Goal: Transaction & Acquisition: Book appointment/travel/reservation

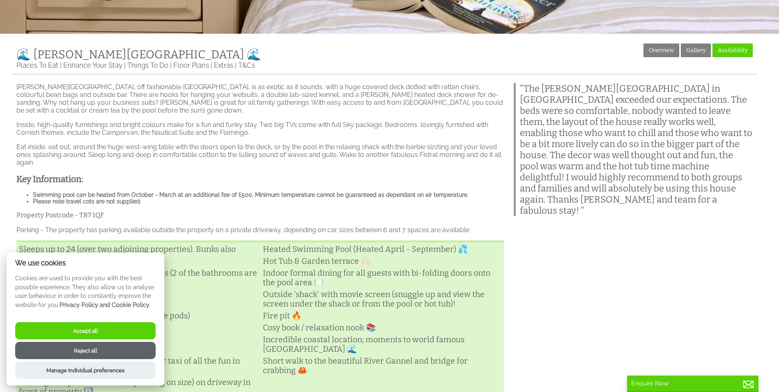
scroll to position [370, 0]
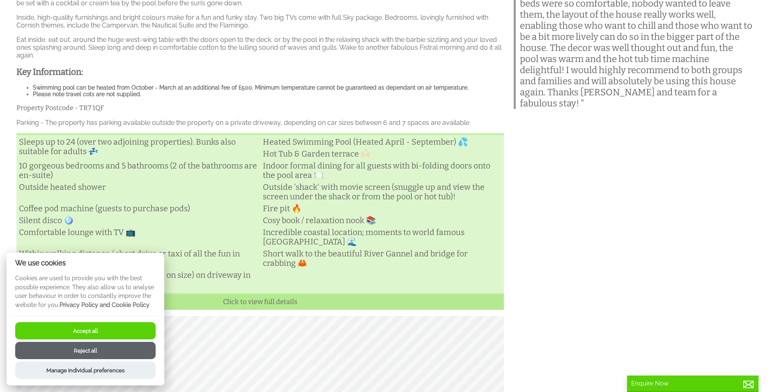
drag, startPoint x: 95, startPoint y: 353, endPoint x: 102, endPoint y: 349, distance: 8.1
click at [95, 353] on button "Reject all" at bounding box center [85, 350] width 141 height 17
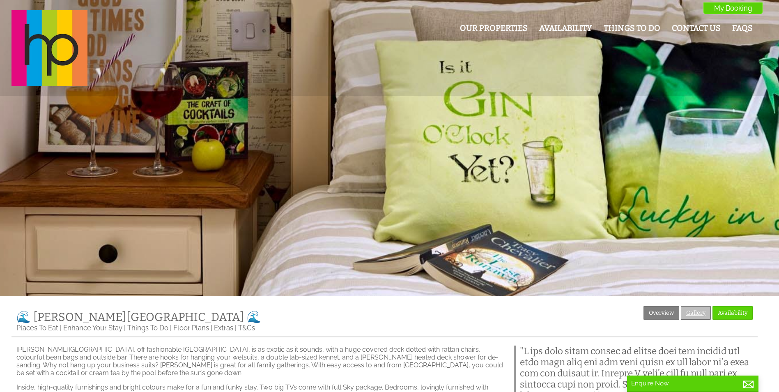
click at [695, 310] on link "Gallery" at bounding box center [696, 313] width 30 height 14
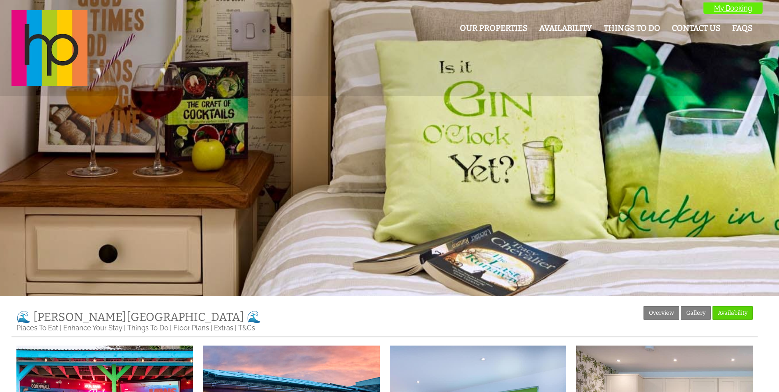
click at [725, 7] on link "My Booking" at bounding box center [733, 8] width 59 height 12
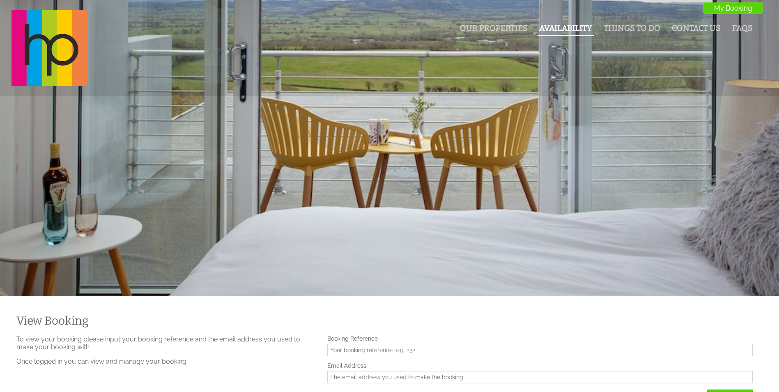
click at [553, 30] on link "Availability" at bounding box center [566, 27] width 53 height 9
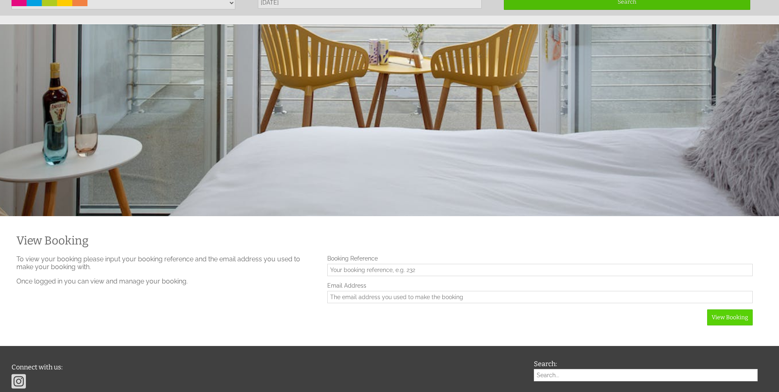
scroll to position [159, 0]
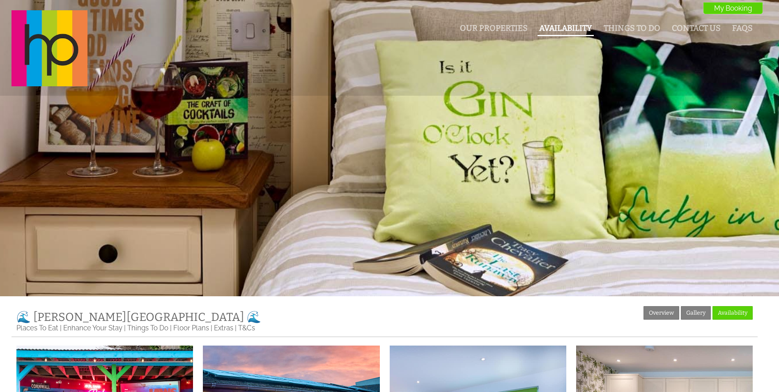
click at [551, 25] on link "Availability" at bounding box center [566, 27] width 53 height 9
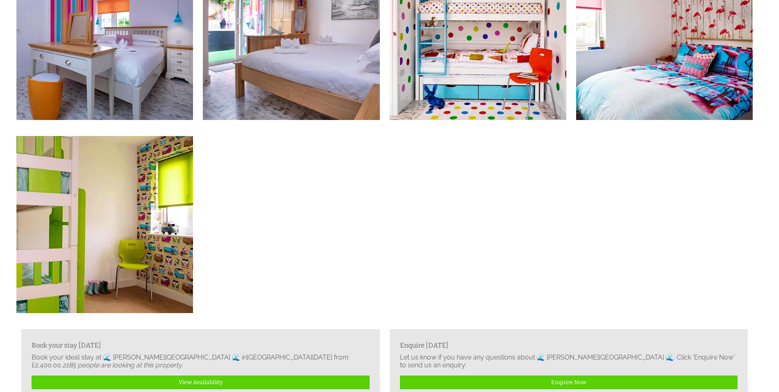
scroll to position [1133, 0]
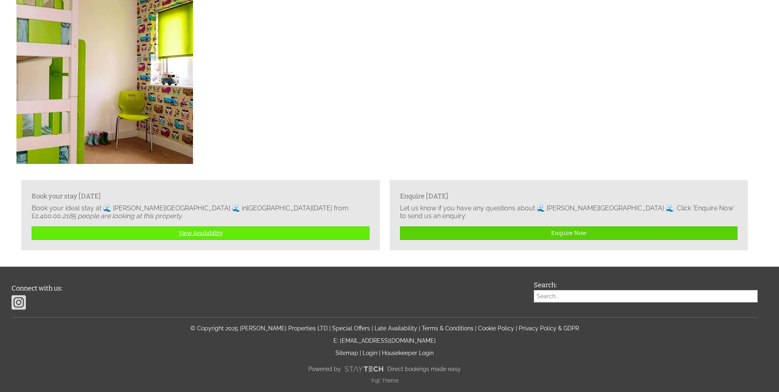
click at [203, 231] on link "View Availability" at bounding box center [201, 233] width 338 height 14
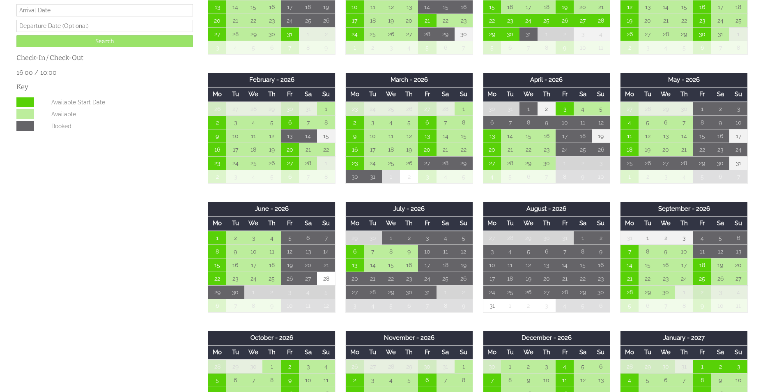
scroll to position [411, 0]
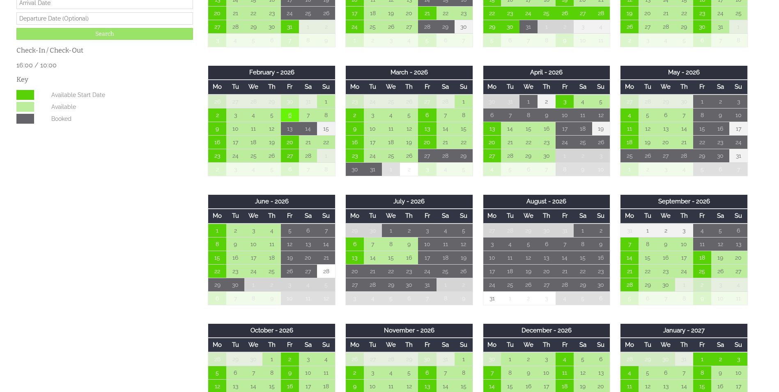
click at [291, 114] on td "6" at bounding box center [290, 115] width 18 height 14
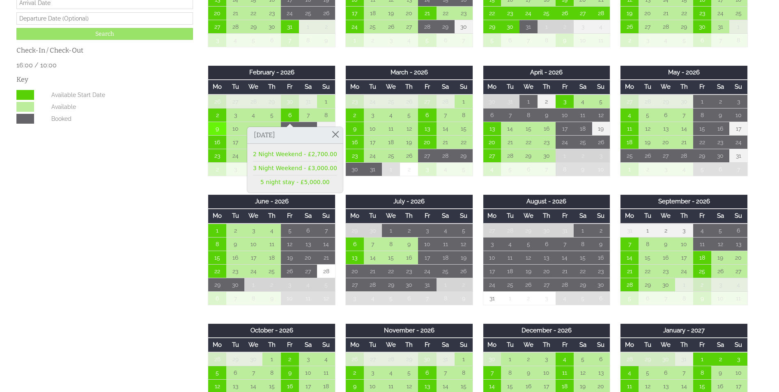
click at [219, 130] on td "9" at bounding box center [217, 129] width 18 height 14
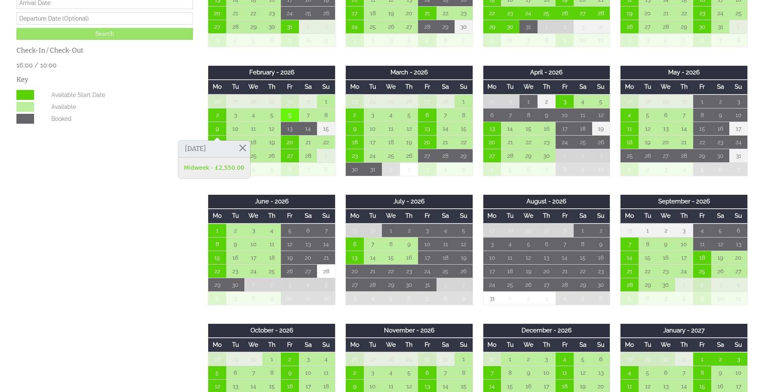
click at [288, 113] on td "6" at bounding box center [290, 115] width 18 height 14
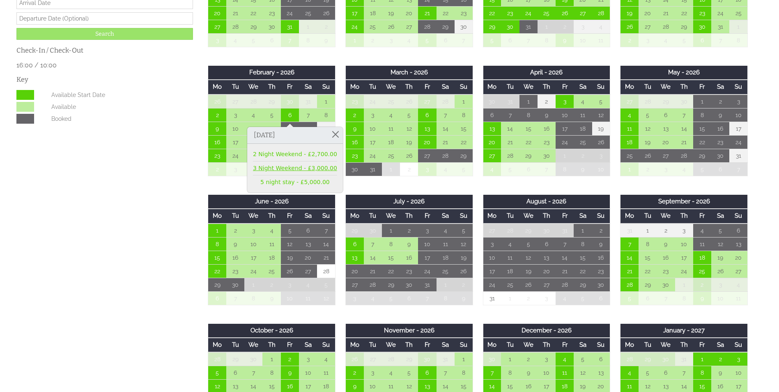
click at [282, 165] on link "3 Night Weekend - £3,000.00" at bounding box center [295, 168] width 84 height 9
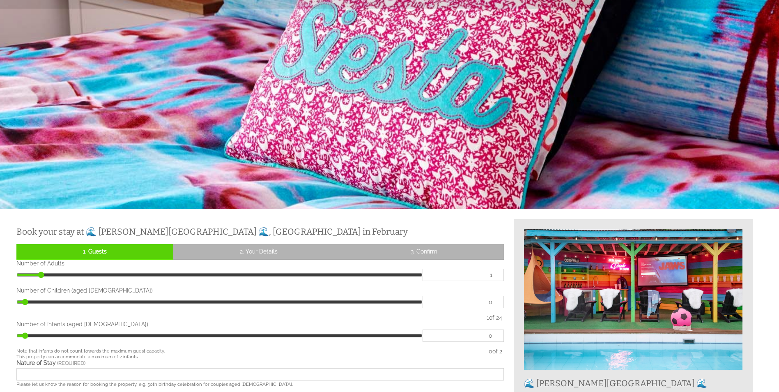
scroll to position [205, 0]
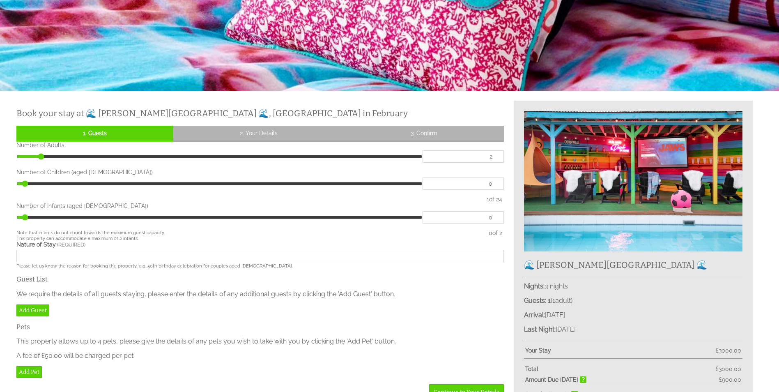
type input "2"
click at [495, 155] on input "2" at bounding box center [463, 156] width 81 height 12
type input "2"
type input "3"
click at [495, 155] on input "3" at bounding box center [463, 156] width 81 height 12
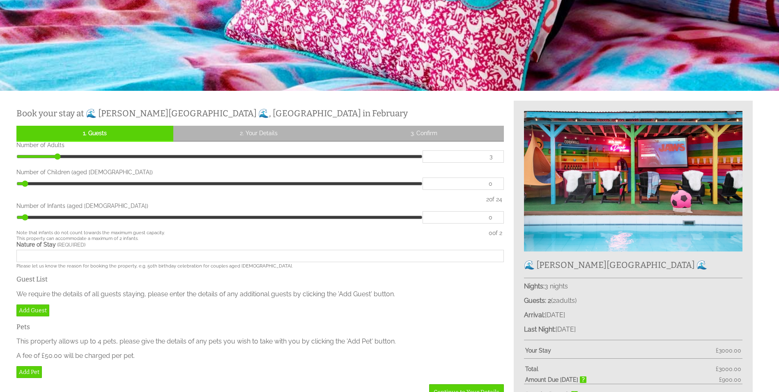
type input "3"
type input "4"
click at [495, 155] on input "4" at bounding box center [463, 156] width 81 height 12
type input "4"
type input "5"
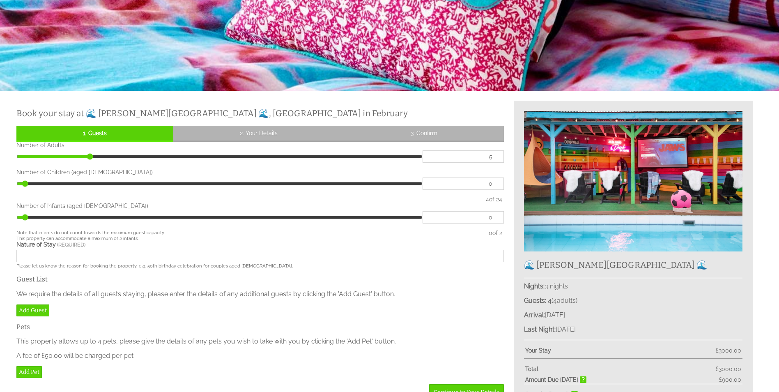
click at [495, 155] on input "5" at bounding box center [463, 156] width 81 height 12
type input "5"
type input "6"
click at [495, 155] on input "6" at bounding box center [463, 156] width 81 height 12
type input "6"
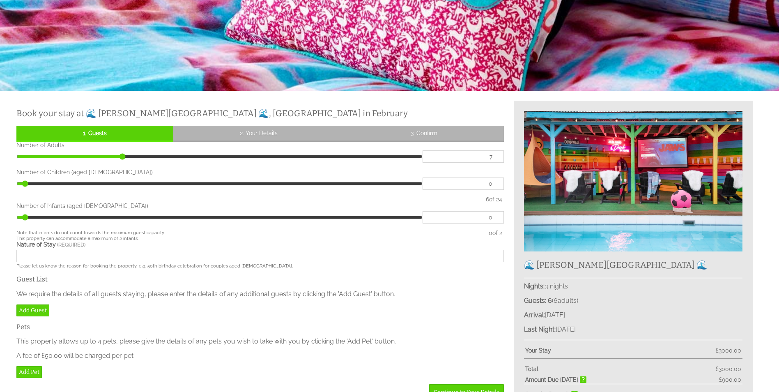
type input "7"
click at [495, 155] on input "7" at bounding box center [463, 156] width 81 height 12
type input "7"
type input "8"
click at [495, 155] on input "8" at bounding box center [463, 156] width 81 height 12
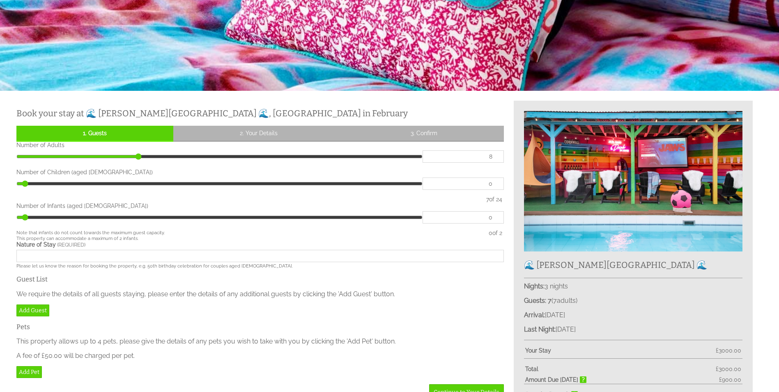
type input "8"
type input "9"
click at [495, 155] on input "9" at bounding box center [463, 156] width 81 height 12
type input "9"
type input "10"
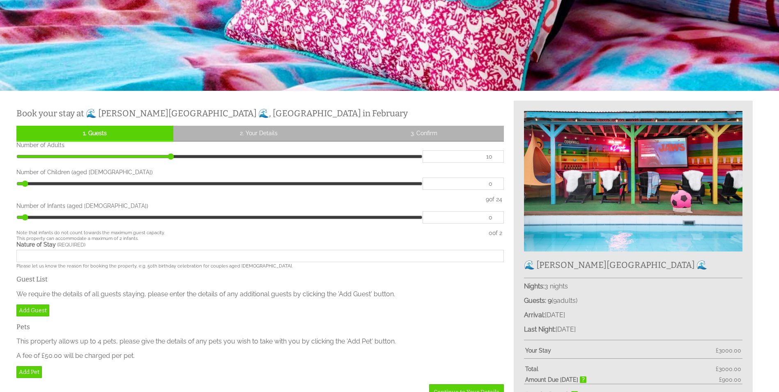
click at [495, 155] on input "10" at bounding box center [463, 156] width 81 height 12
type input "10"
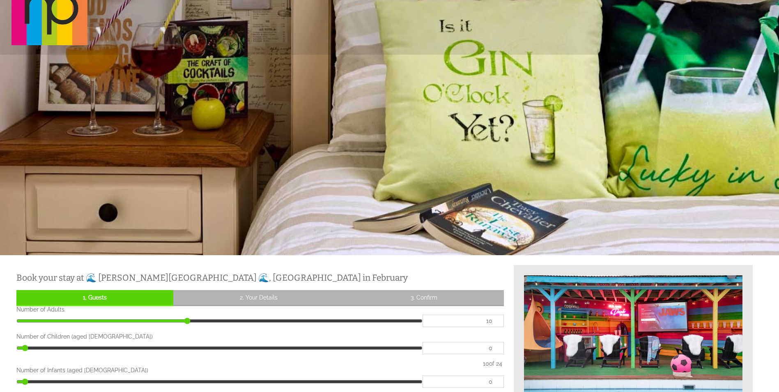
scroll to position [0, 0]
